Goal: Information Seeking & Learning: Check status

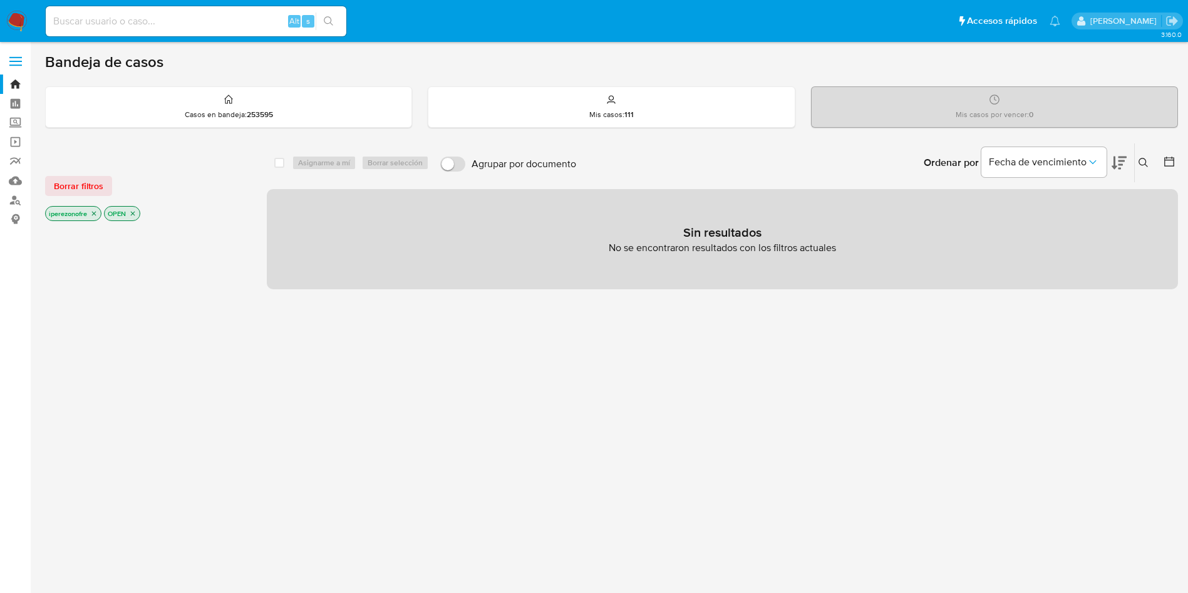
click at [113, 24] on input at bounding box center [196, 21] width 301 height 16
paste input "67979129"
type input "67979129"
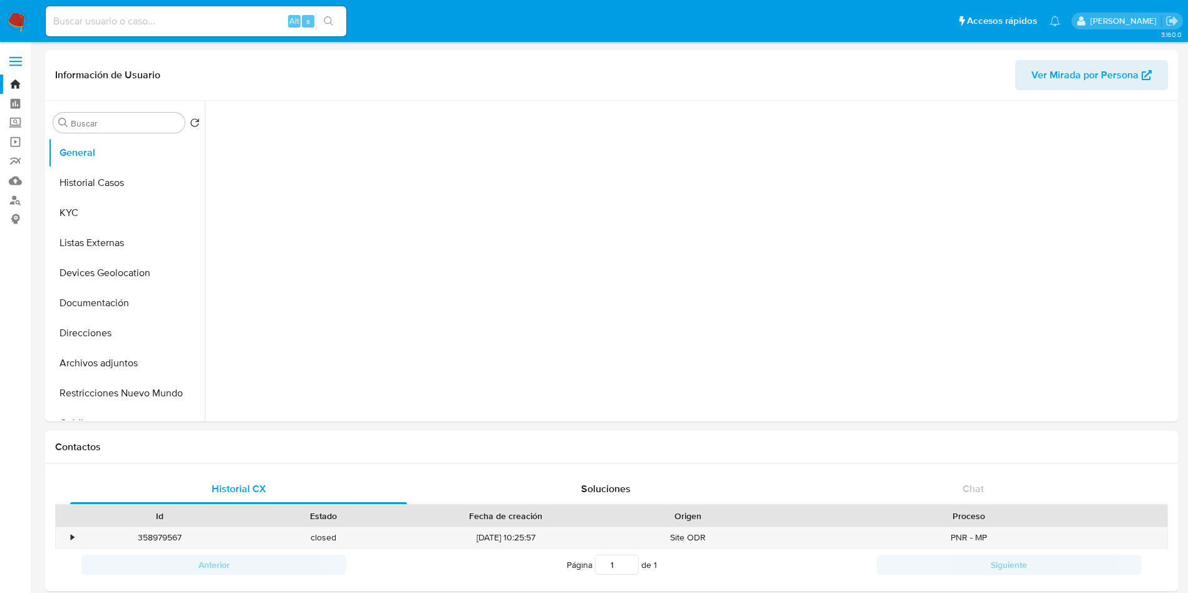
select select "10"
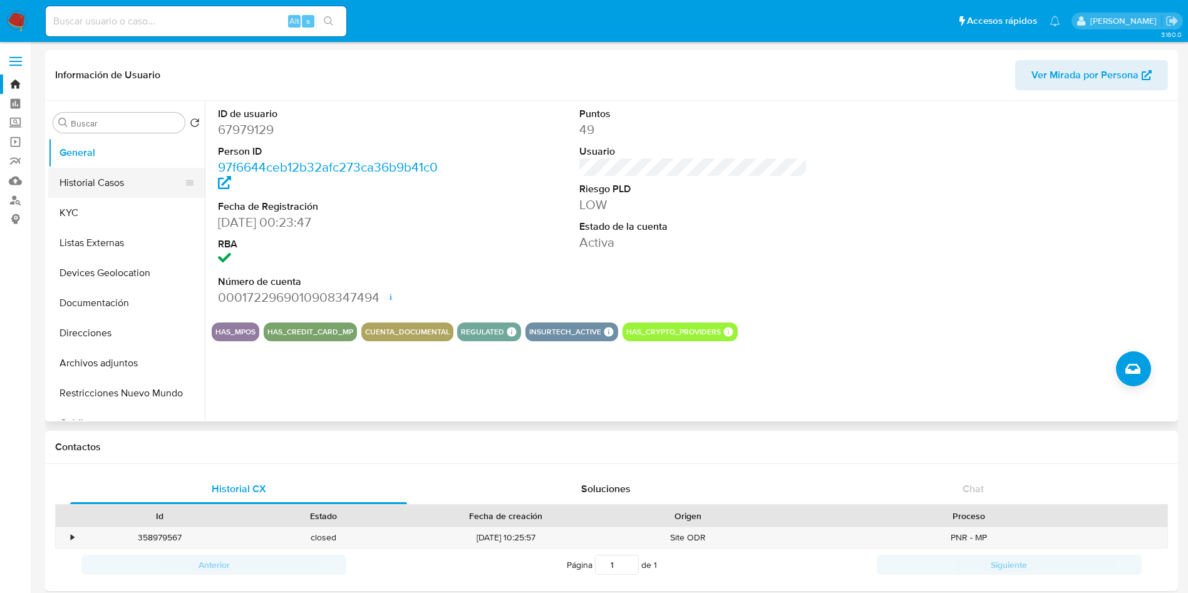
click at [95, 170] on button "Historial Casos" at bounding box center [121, 183] width 147 height 30
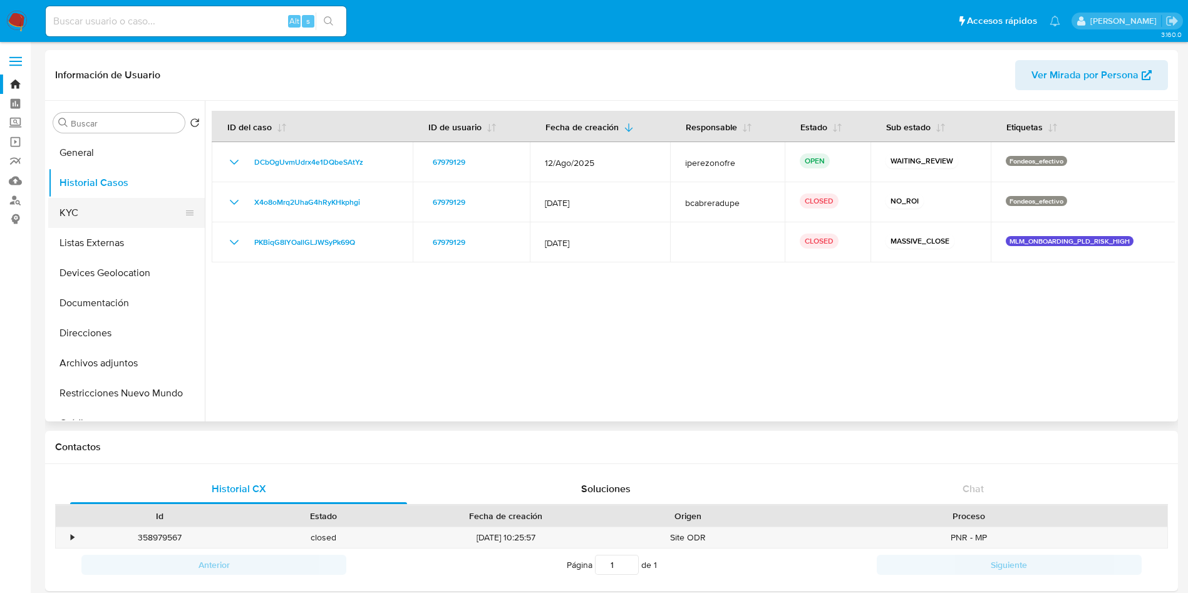
click at [111, 207] on button "KYC" at bounding box center [121, 213] width 147 height 30
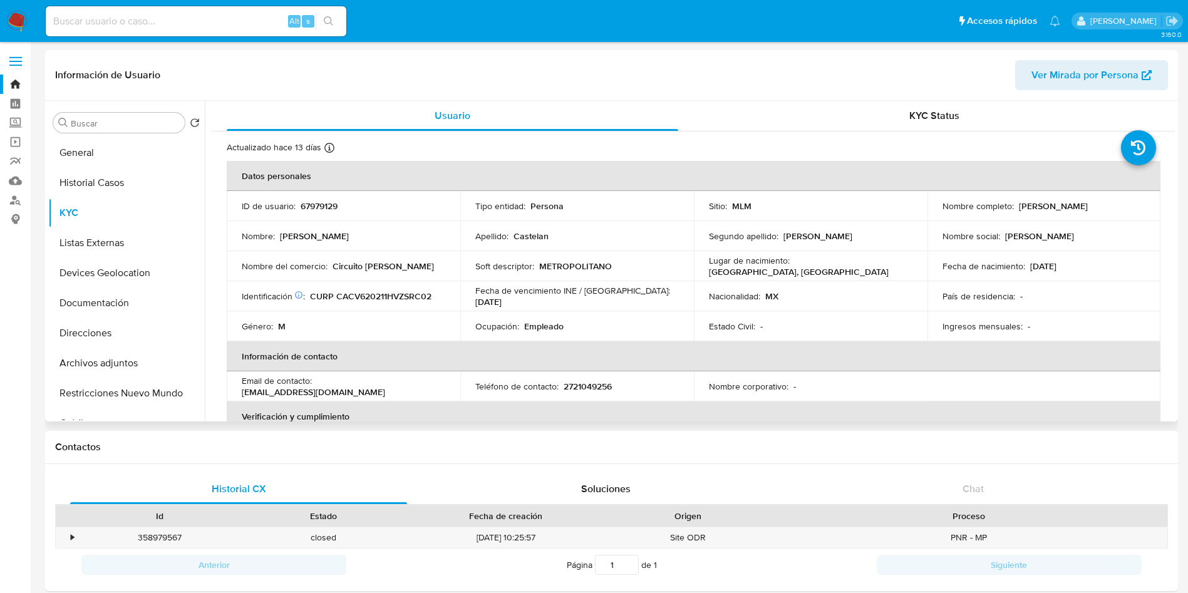
click at [544, 325] on p "Empleado" at bounding box center [543, 326] width 39 height 11
copy p "Empleado"
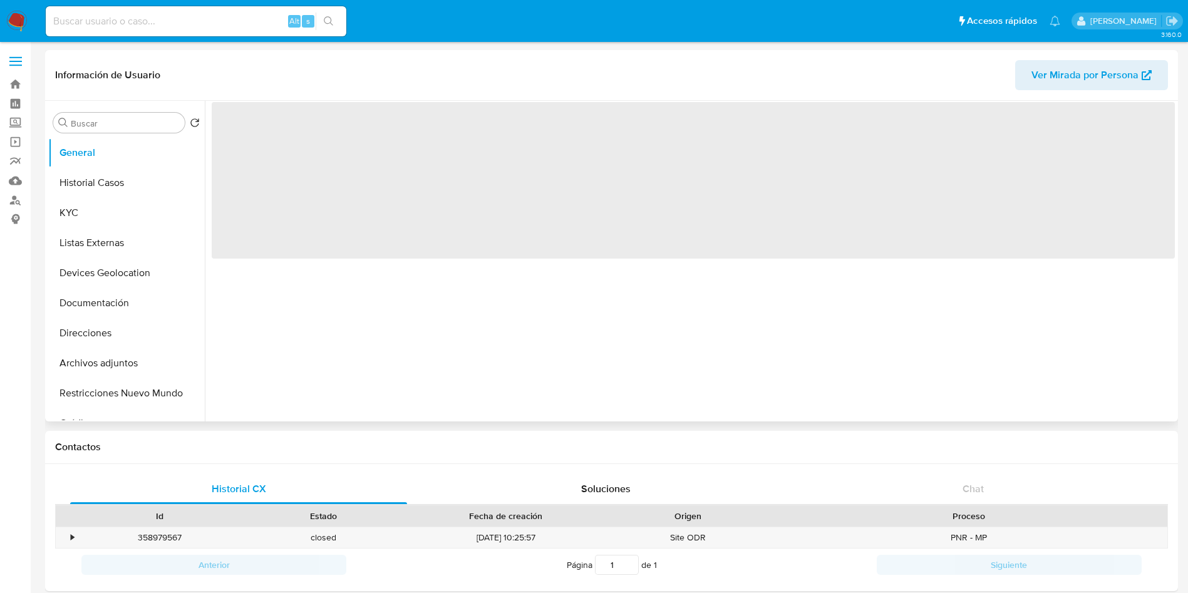
select select "10"
